Goal: Find specific page/section: Find specific page/section

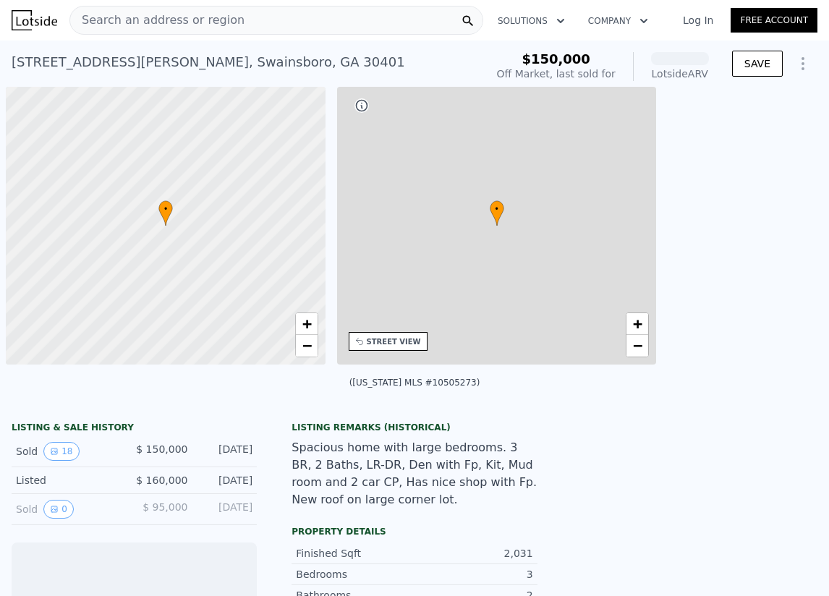
scroll to position [0, 6]
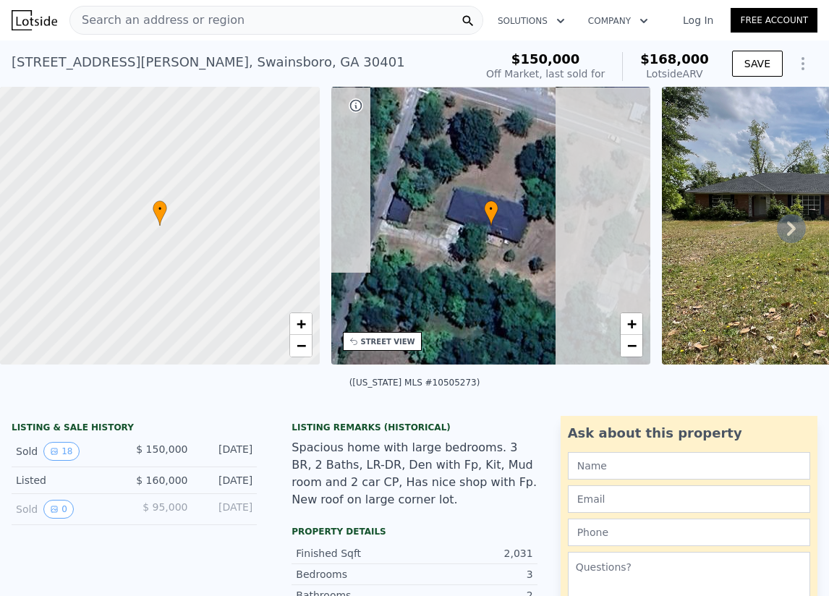
click at [777, 237] on icon at bounding box center [791, 228] width 29 height 29
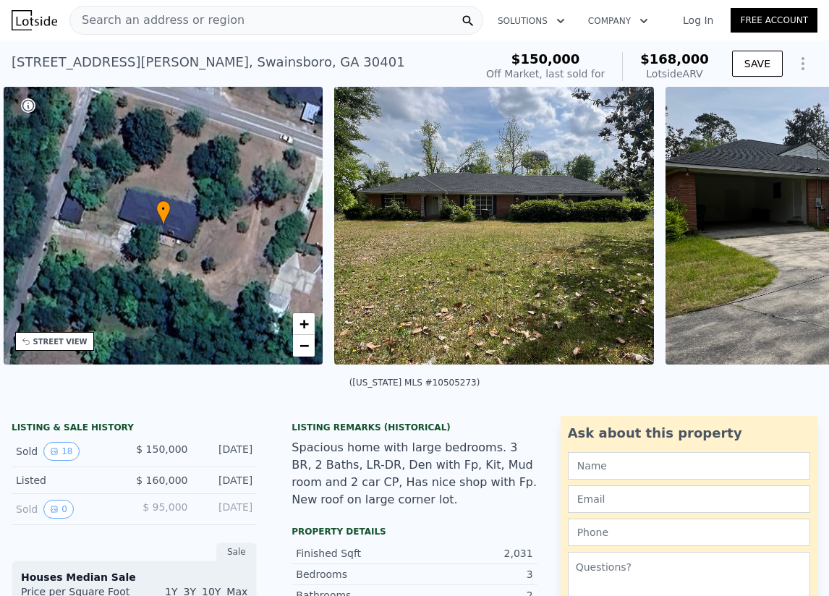
click at [635, 235] on img at bounding box center [494, 226] width 320 height 278
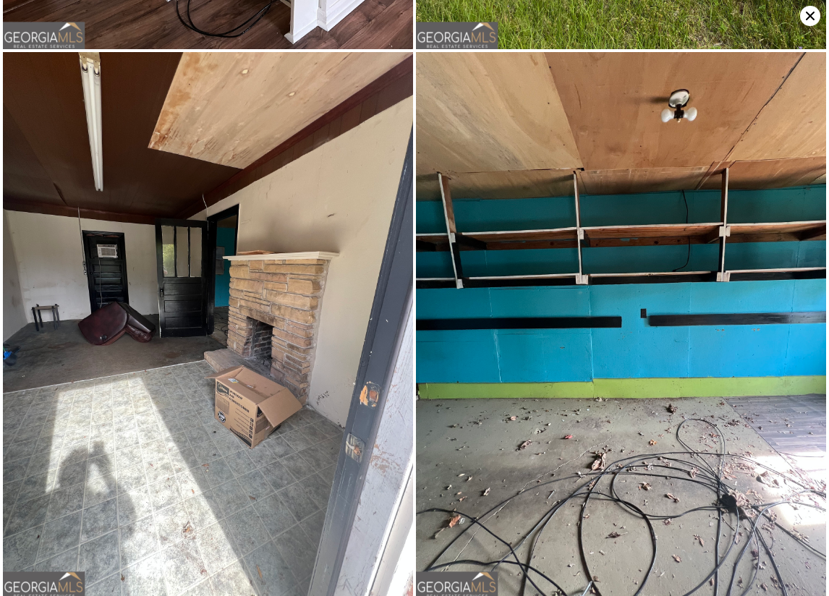
scroll to position [4282, 0]
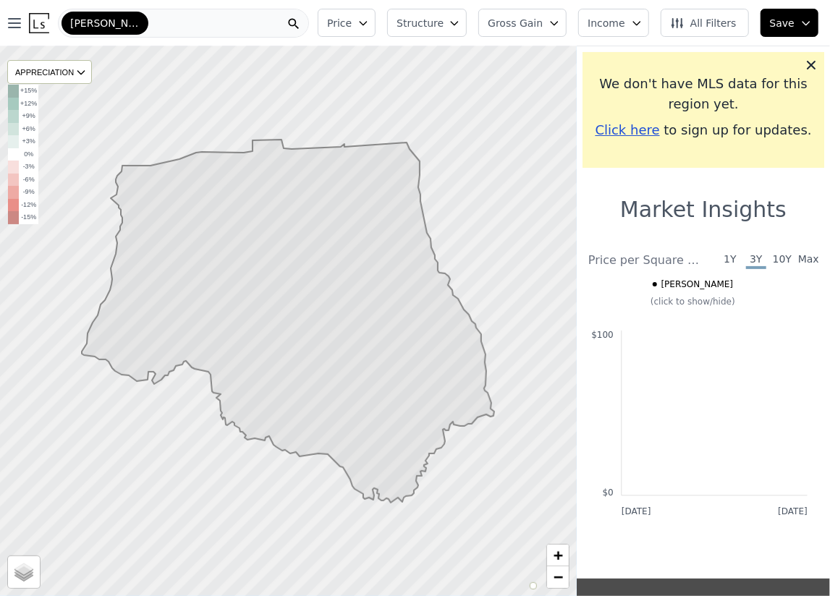
click at [199, 41] on nav "Open main menu [PERSON_NAME]" at bounding box center [156, 23] width 312 height 46
click at [198, 20] on div "[PERSON_NAME]" at bounding box center [183, 23] width 251 height 29
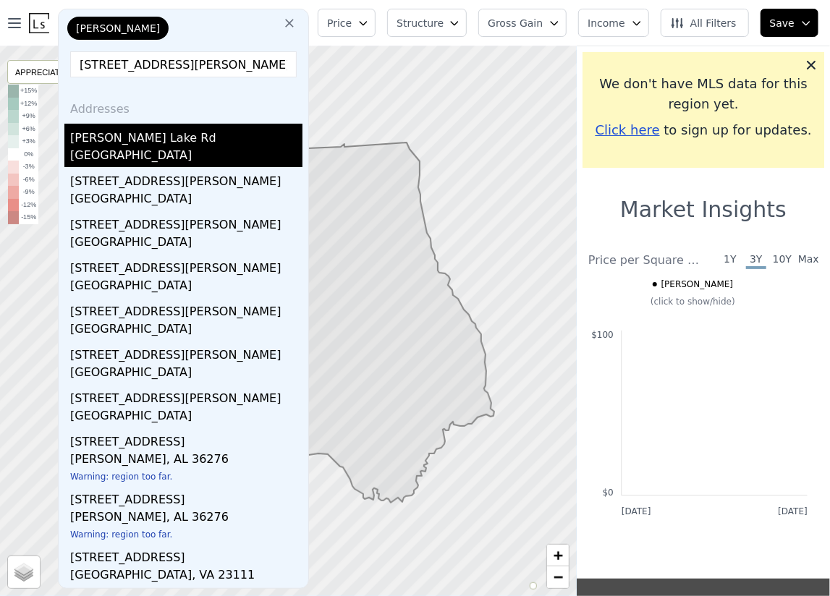
type input "[STREET_ADDRESS][PERSON_NAME]"
click at [126, 142] on div "[PERSON_NAME] Lake Rd" at bounding box center [186, 135] width 232 height 23
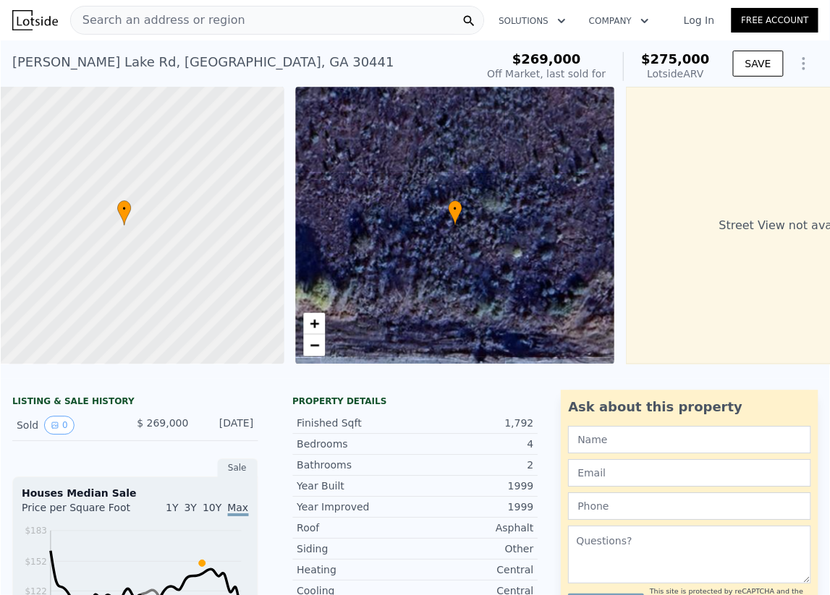
scroll to position [0, 6]
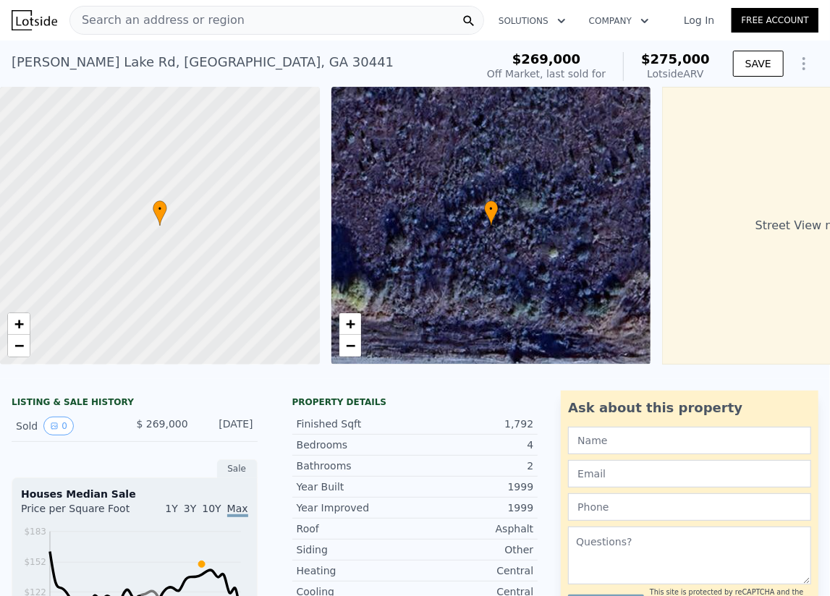
click at [95, 20] on span "Search an address or region" at bounding box center [157, 20] width 174 height 17
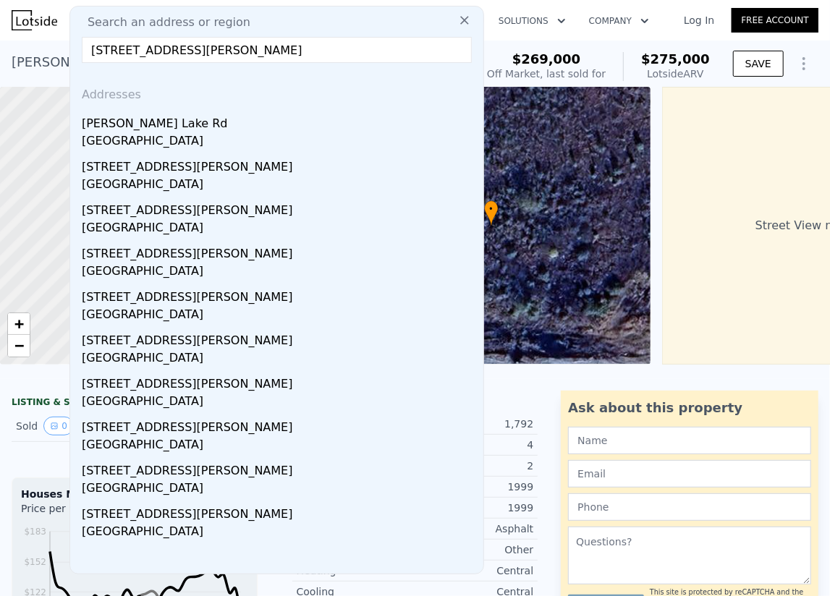
type input "[STREET_ADDRESS][PERSON_NAME]"
